Goal: Task Accomplishment & Management: Manage account settings

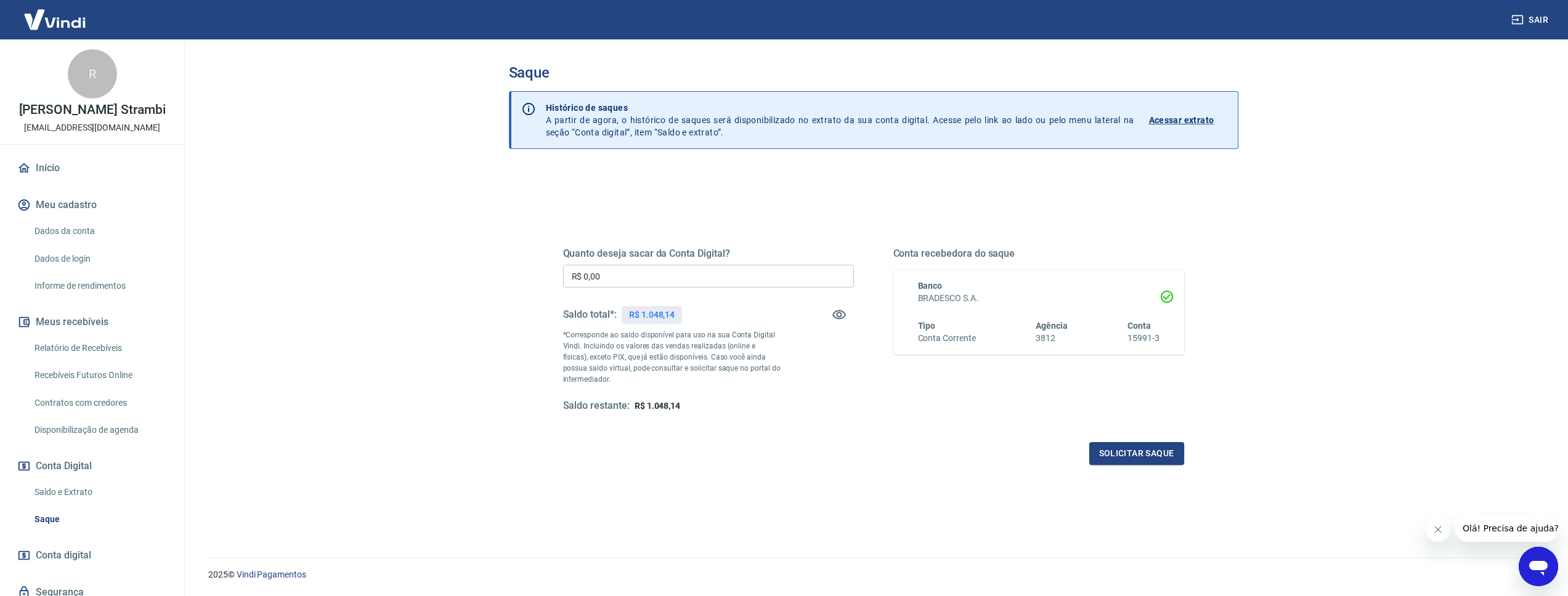
click at [606, 274] on input "R$ 0,00" at bounding box center [709, 276] width 291 height 23
type input "R$ 1.048,14"
click at [1144, 451] on button "Solicitar saque" at bounding box center [1136, 453] width 95 height 23
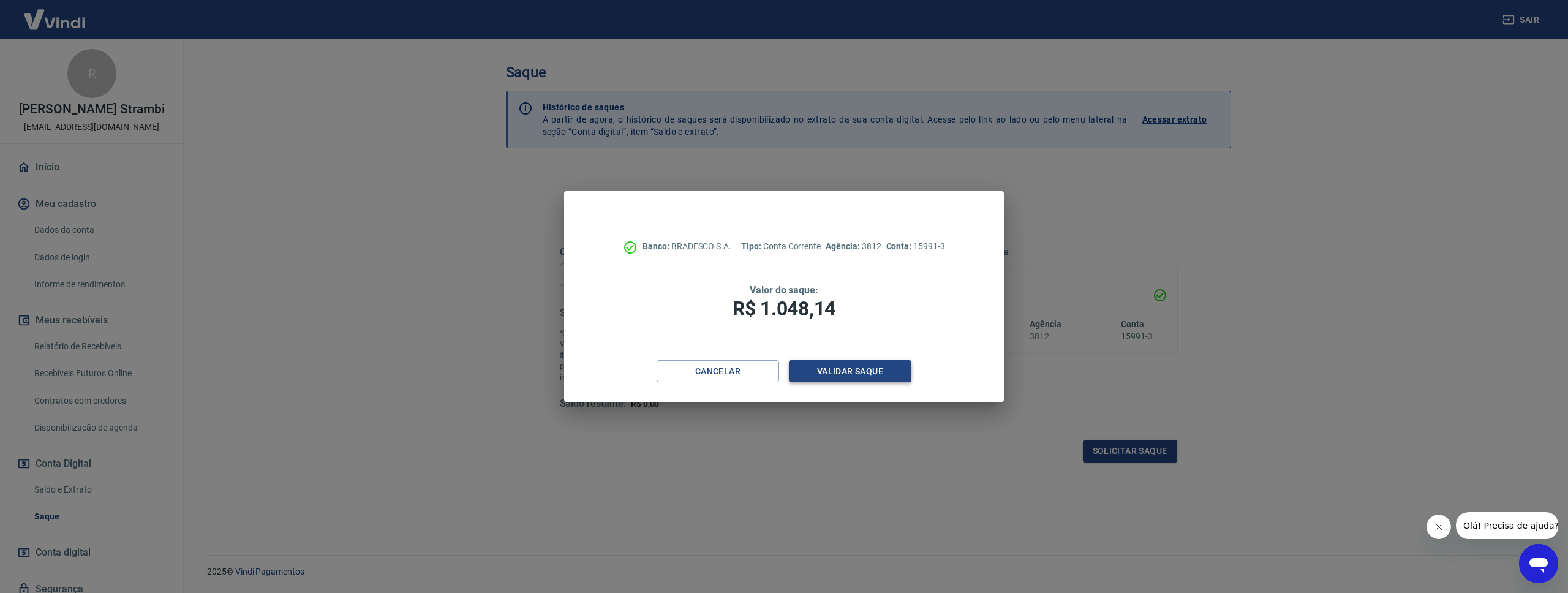
click at [890, 381] on button "Validar saque" at bounding box center [850, 371] width 123 height 22
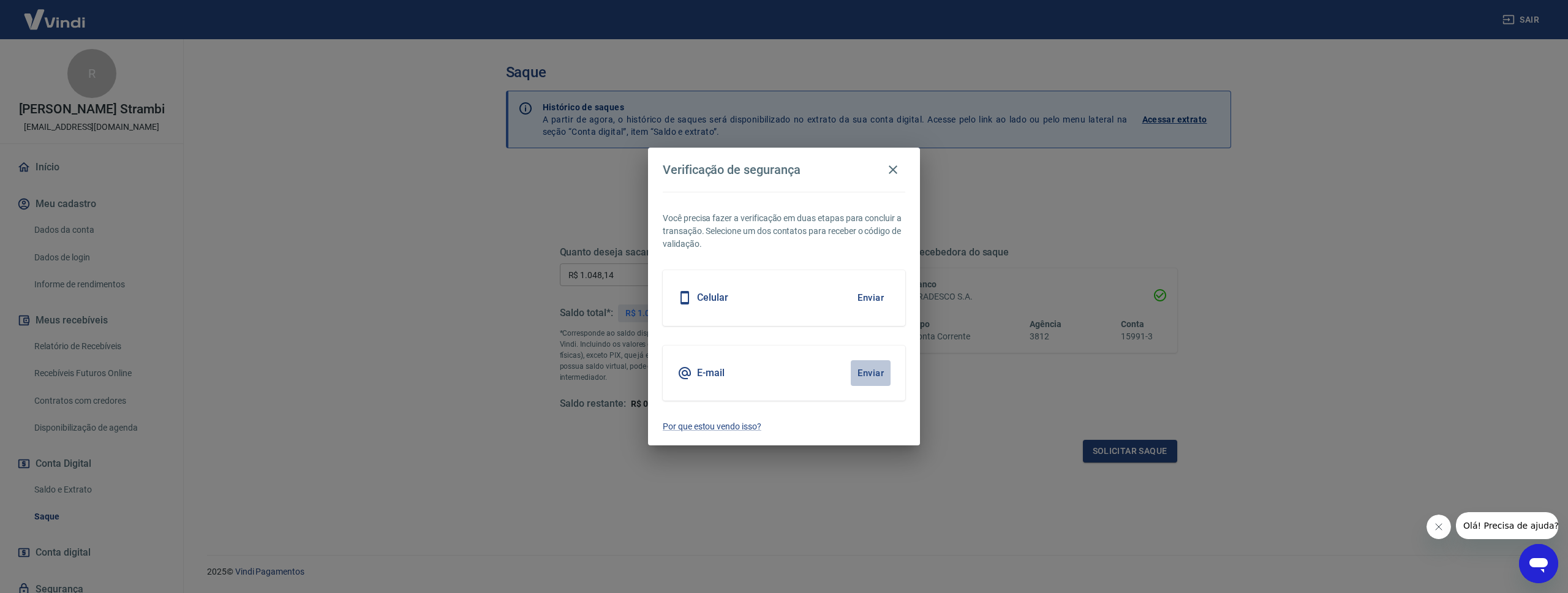
click at [868, 376] on button "Enviar" at bounding box center [871, 372] width 40 height 26
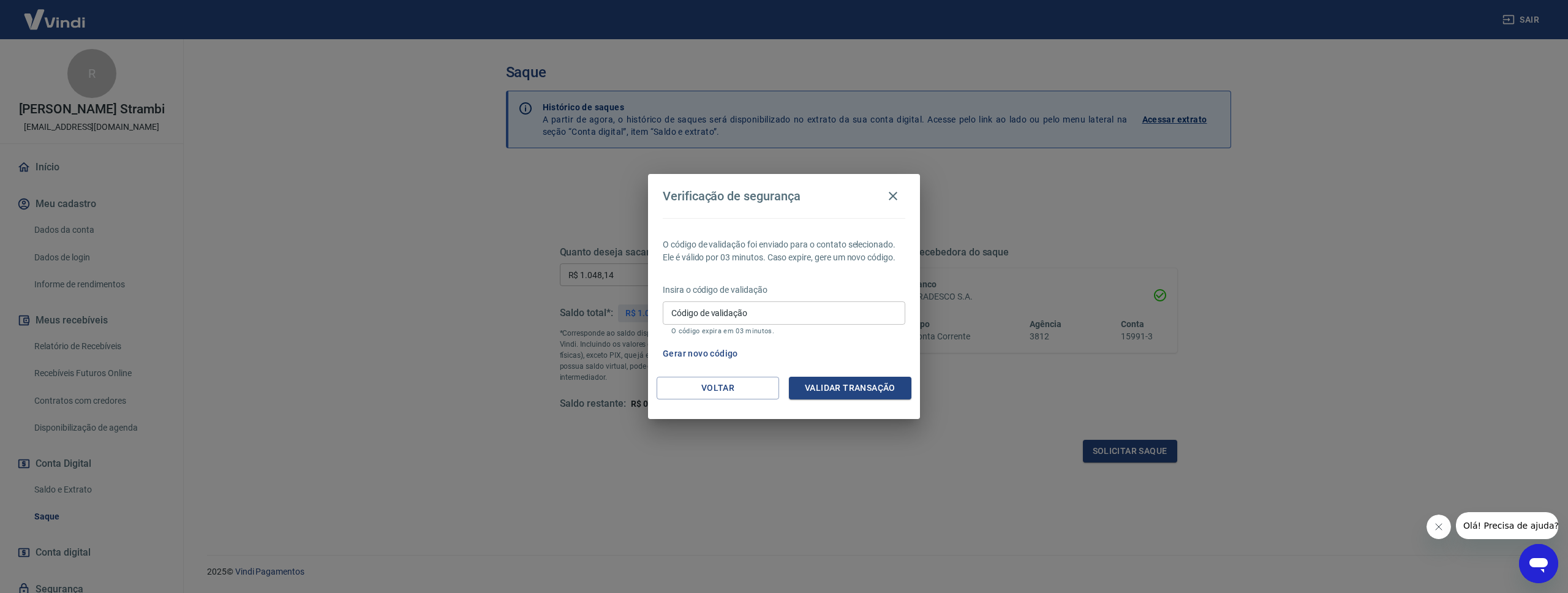
click at [878, 306] on input "Código de validação" at bounding box center [784, 313] width 242 height 22
type input "152141"
click at [821, 393] on button "Validar transação" at bounding box center [850, 388] width 123 height 22
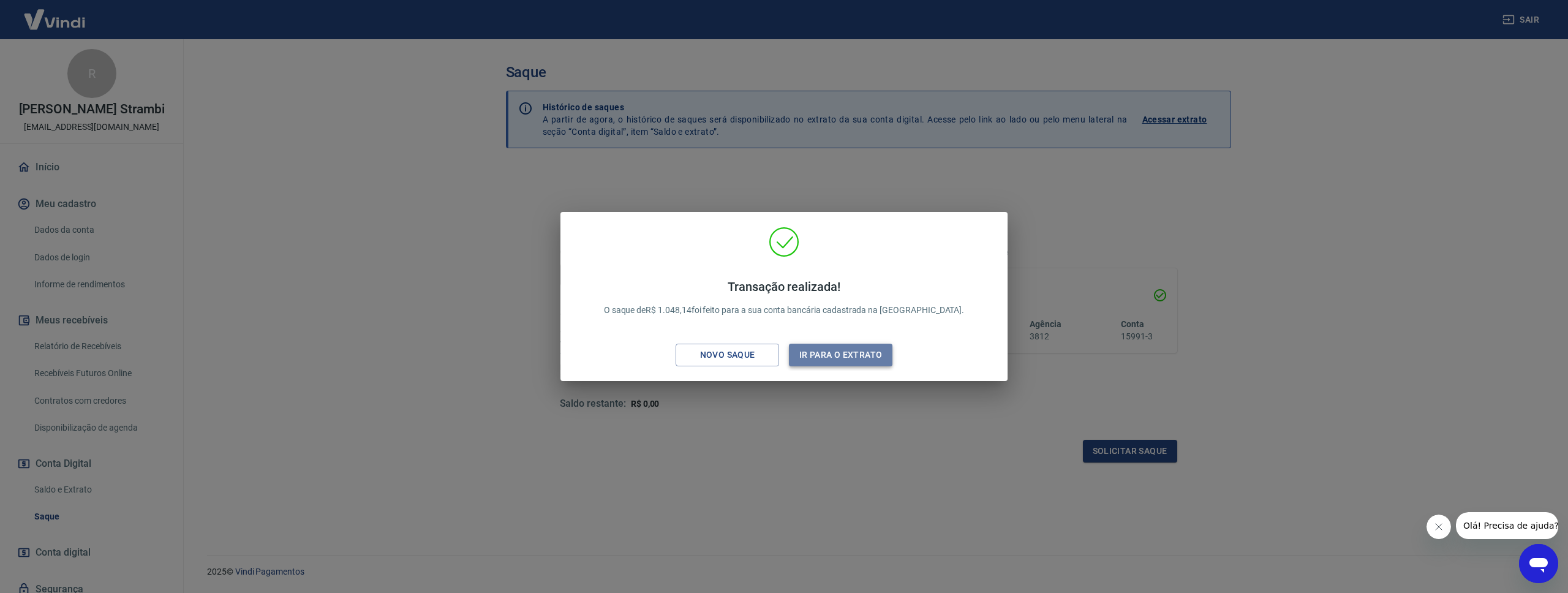
click at [842, 353] on button "Ir para o extrato" at bounding box center [840, 355] width 103 height 22
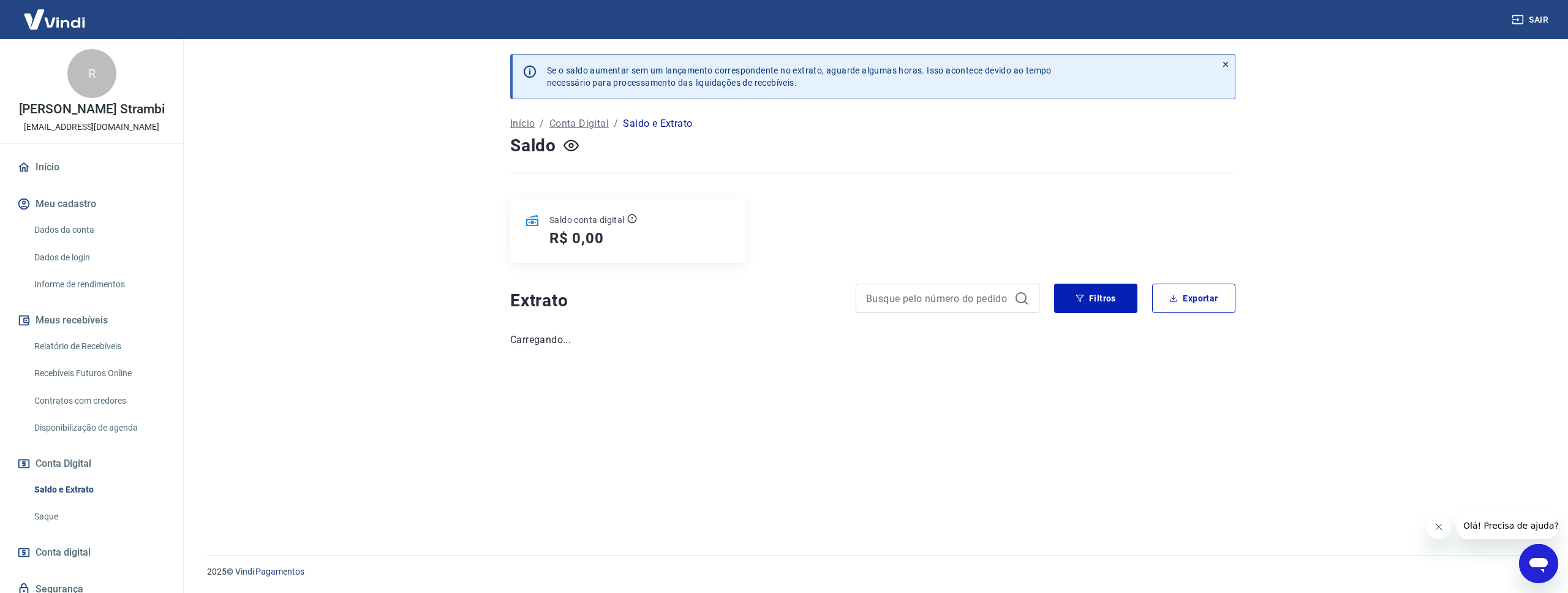
click at [85, 346] on link "Relatório de Recebíveis" at bounding box center [98, 346] width 139 height 25
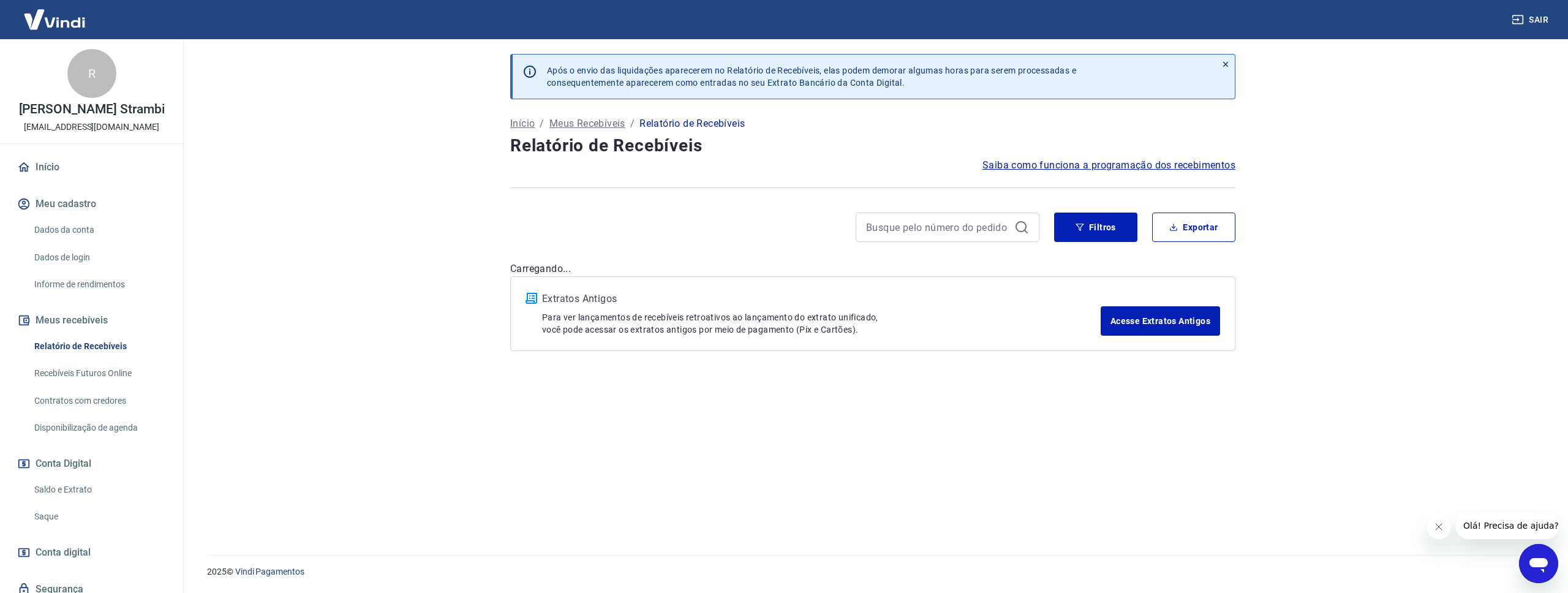
click at [85, 346] on link "Relatório de Recebíveis" at bounding box center [98, 346] width 139 height 25
click at [1170, 328] on link "Acesse Extratos Antigos" at bounding box center [1161, 321] width 120 height 29
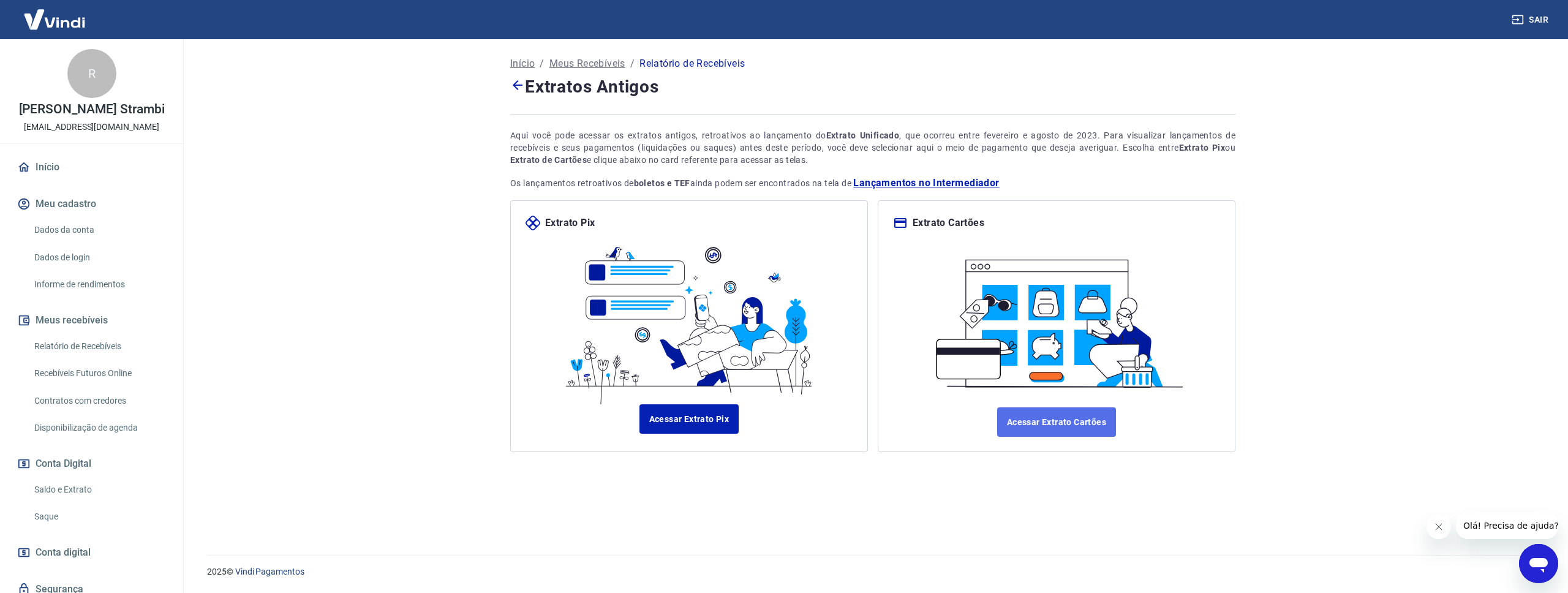
click at [1050, 424] on link "Acessar Extrato Cartões" at bounding box center [1057, 422] width 119 height 29
